Goal: Navigation & Orientation: Find specific page/section

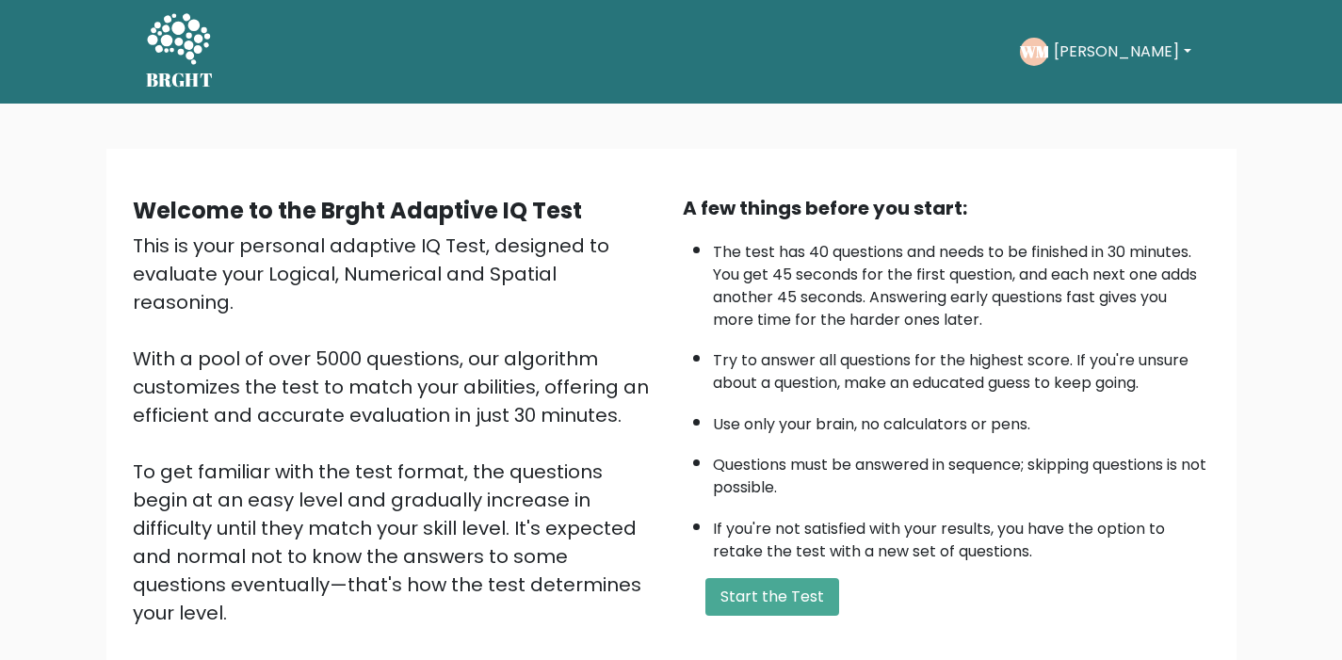
click at [1072, 40] on button "[PERSON_NAME]" at bounding box center [1122, 52] width 148 height 24
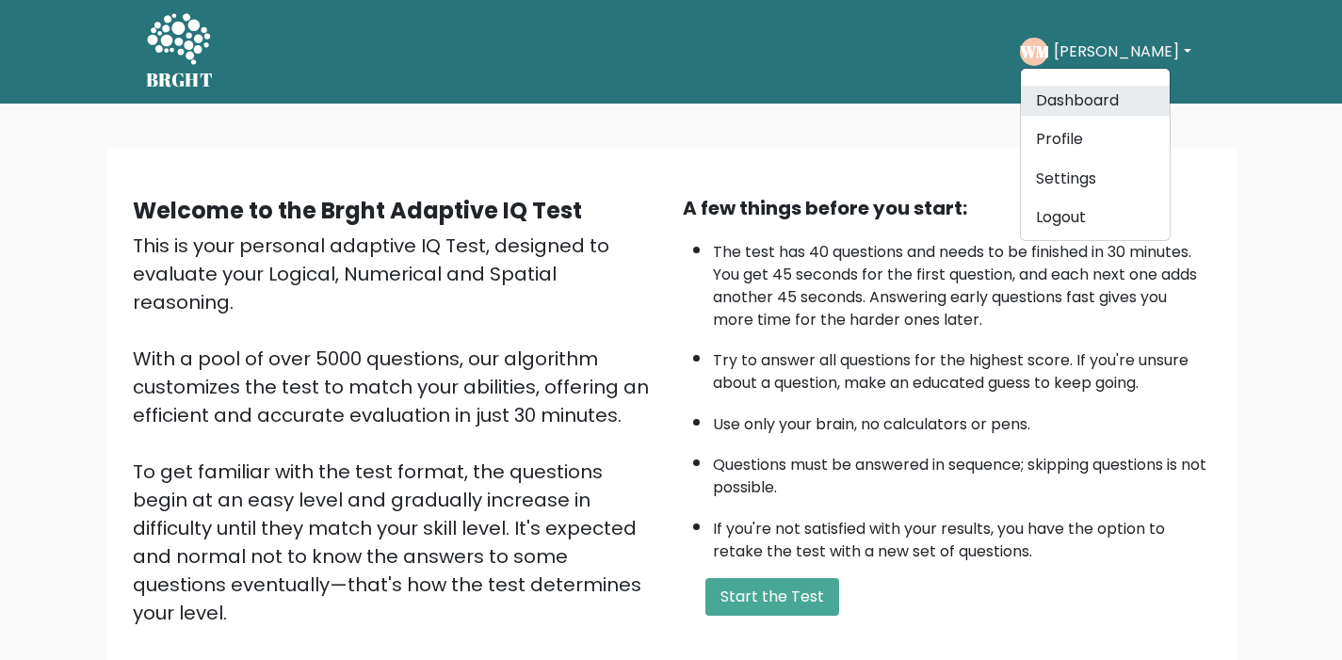
click at [1086, 92] on link "Dashboard" at bounding box center [1095, 101] width 149 height 30
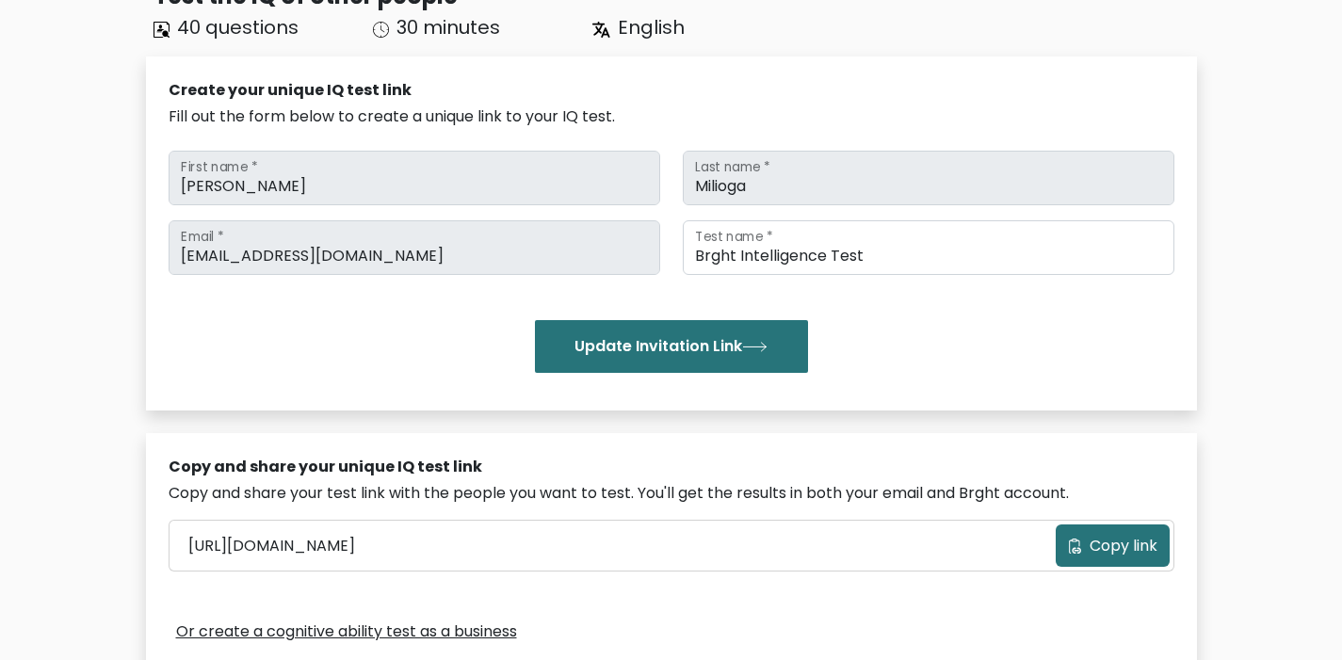
scroll to position [52, 0]
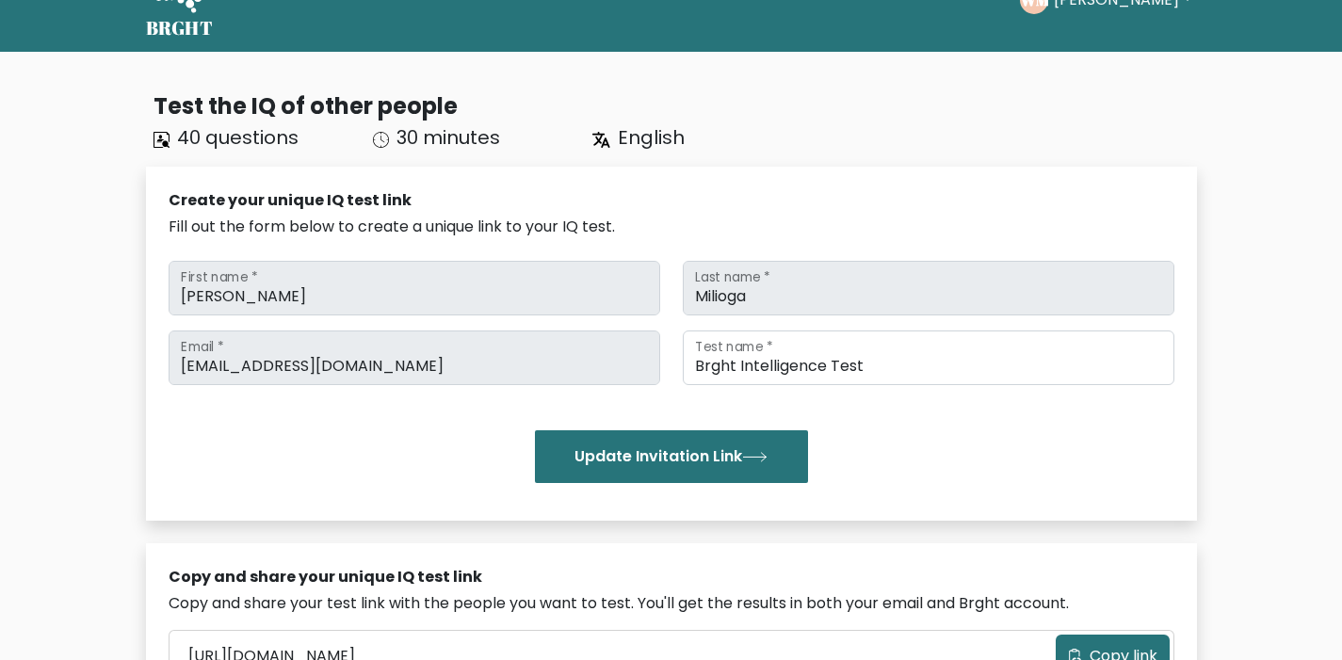
click at [355, 314] on div "[PERSON_NAME] First name * Milioga Last name * [EMAIL_ADDRESS][DOMAIN_NAME] Ema…" at bounding box center [672, 371] width 1006 height 237
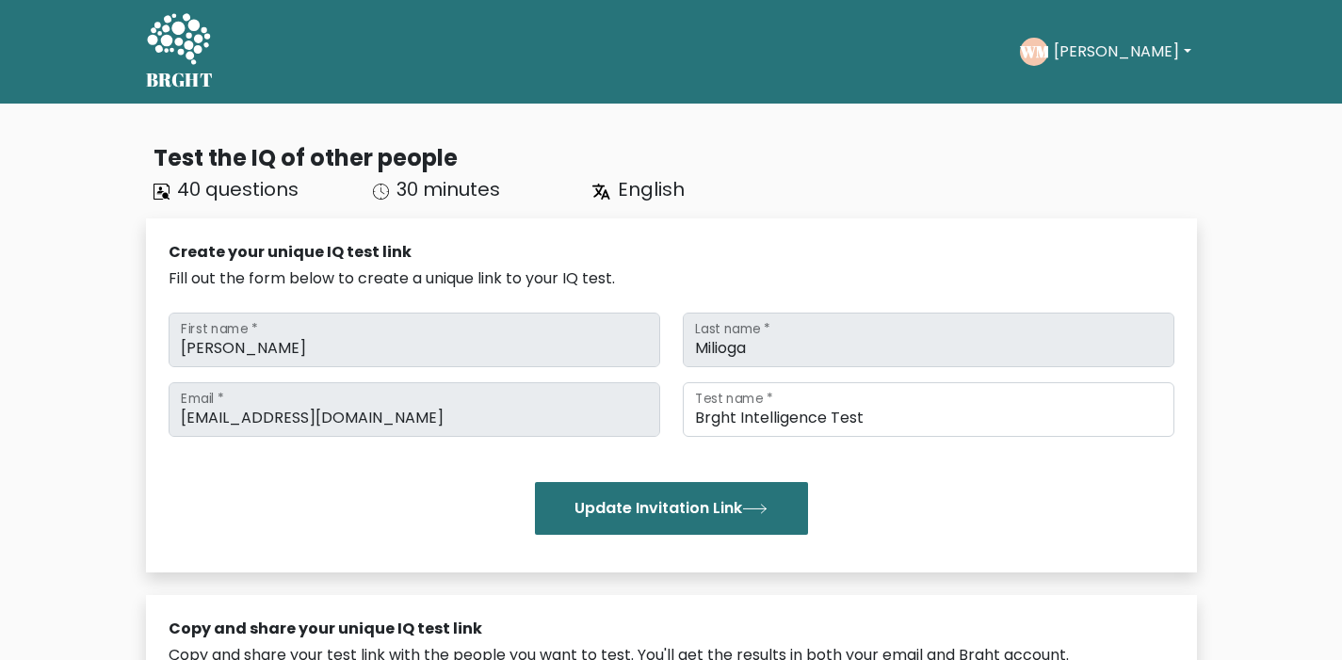
scroll to position [0, 0]
